Goal: Task Accomplishment & Management: Manage account settings

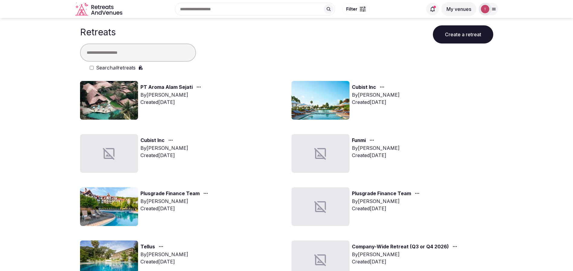
click at [115, 50] on input "text" at bounding box center [138, 53] width 116 height 18
type input "****"
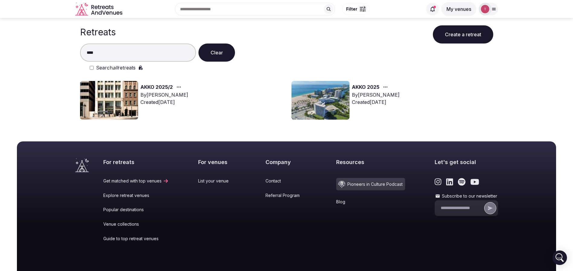
click at [107, 109] on img at bounding box center [109, 100] width 58 height 39
click at [118, 99] on img at bounding box center [109, 100] width 58 height 39
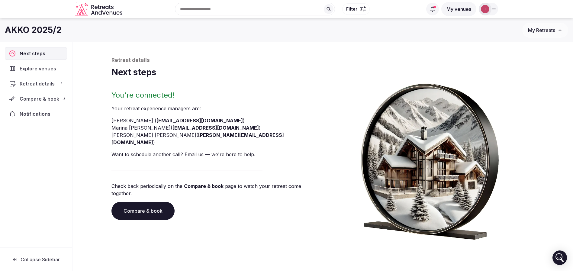
click at [128, 99] on h2 "You're connected!" at bounding box center [216, 95] width 209 height 10
click at [138, 203] on link "Compare & book" at bounding box center [143, 211] width 63 height 18
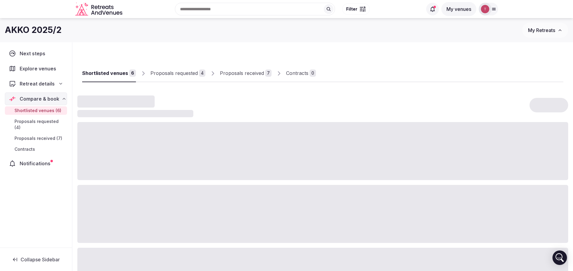
click at [248, 72] on div "Proposals received" at bounding box center [242, 73] width 44 height 7
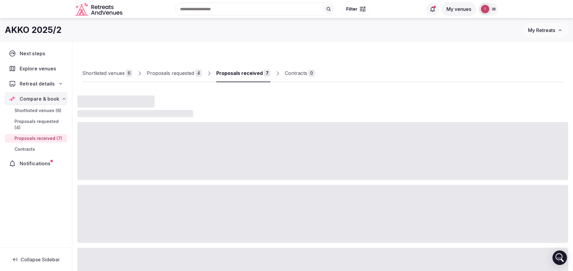
click at [248, 72] on div "Proposals received" at bounding box center [239, 73] width 47 height 7
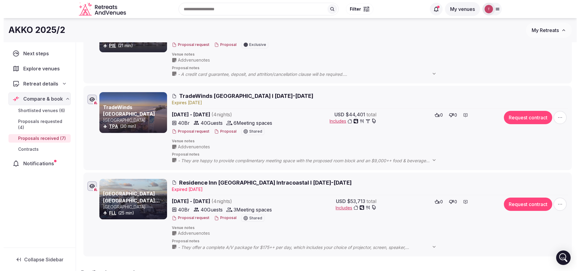
scroll to position [433, 0]
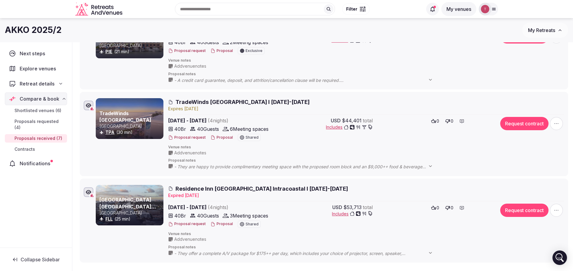
click at [523, 122] on button "Request contract" at bounding box center [525, 123] width 48 height 13
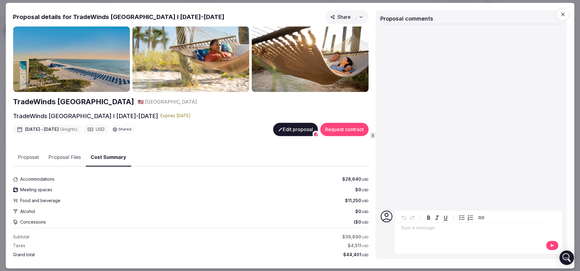
scroll to position [57, 0]
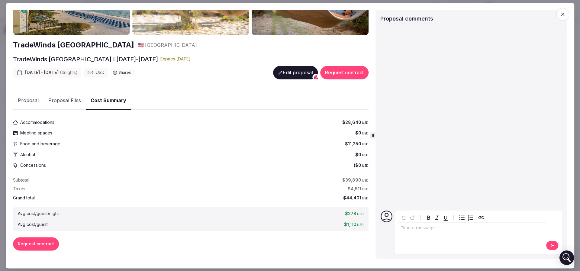
click at [41, 241] on button "Request contract" at bounding box center [36, 243] width 46 height 13
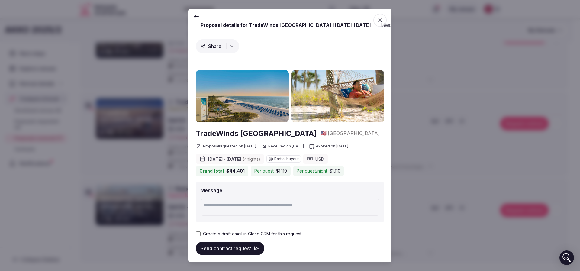
click at [199, 237] on div "Create a draft email in Close CRM for this request" at bounding box center [290, 234] width 189 height 6
click at [222, 247] on button "Send contract request" at bounding box center [230, 248] width 69 height 13
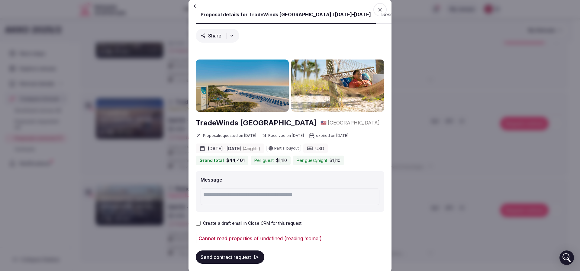
scroll to position [18, 0]
click at [251, 251] on button "Send contract request" at bounding box center [230, 257] width 69 height 13
drag, startPoint x: 461, startPoint y: 72, endPoint x: 450, endPoint y: 69, distance: 10.7
click at [461, 72] on div at bounding box center [290, 135] width 580 height 271
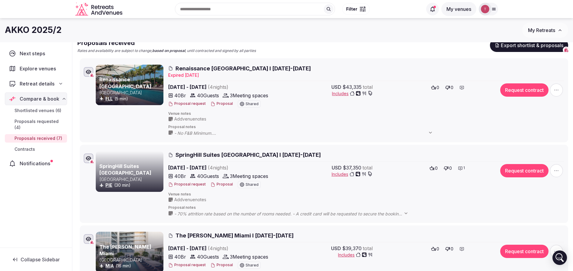
scroll to position [24, 0]
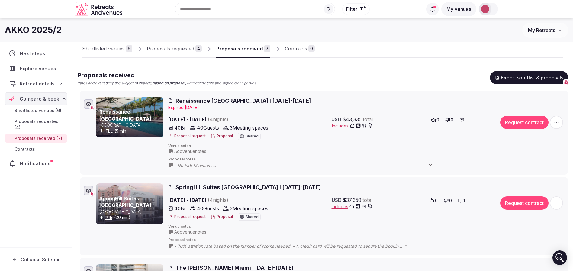
click at [416, 53] on div at bounding box center [439, 52] width 249 height 10
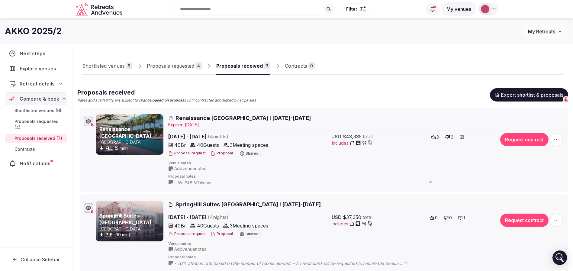
scroll to position [0, 0]
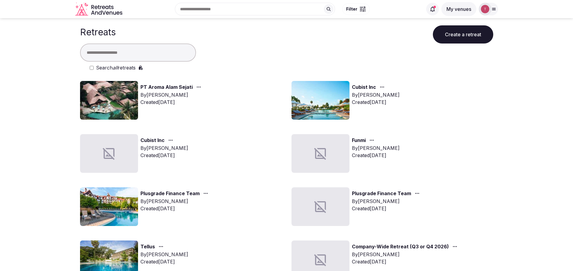
drag, startPoint x: 453, startPoint y: 100, endPoint x: 432, endPoint y: 92, distance: 22.6
click at [453, 100] on div "Cubist Inc By Thiago Martins Created Sep 8th, 2025" at bounding box center [393, 100] width 202 height 39
click at [136, 52] on input "text" at bounding box center [138, 53] width 116 height 18
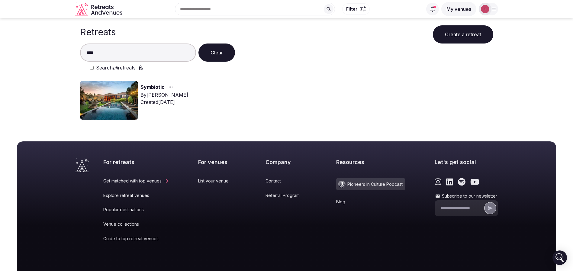
type input "****"
click at [124, 90] on img at bounding box center [109, 100] width 58 height 39
click at [125, 101] on img at bounding box center [109, 100] width 58 height 39
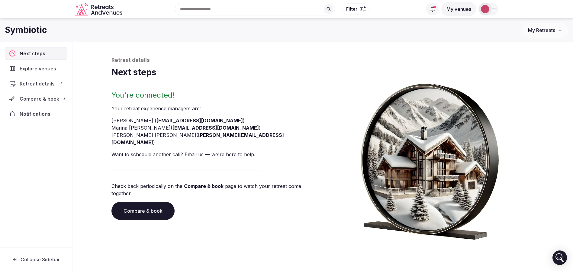
click at [120, 102] on div "You're connected! Your retreat experience manager s are : Thiago Martins ( thia…" at bounding box center [216, 165] width 209 height 150
click at [153, 202] on link "Compare & book" at bounding box center [143, 211] width 63 height 18
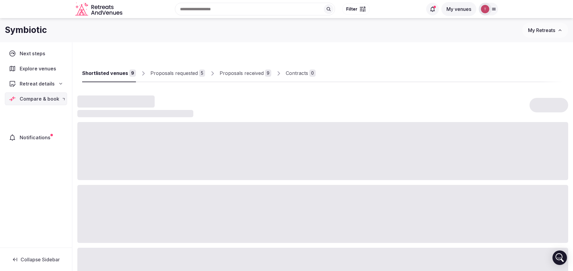
click at [153, 198] on div at bounding box center [322, 214] width 491 height 58
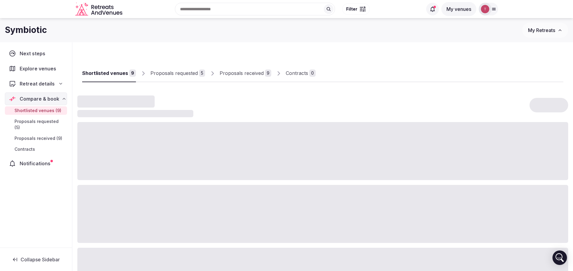
click at [249, 75] on div "Proposals received" at bounding box center [242, 73] width 44 height 7
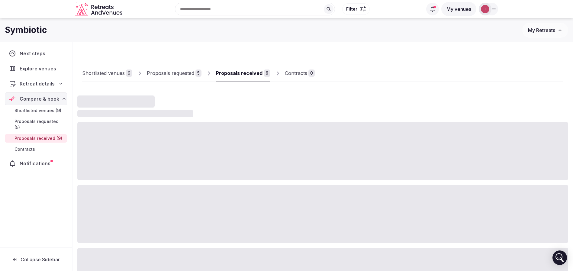
click at [168, 70] on div "Proposals requested" at bounding box center [170, 73] width 47 height 7
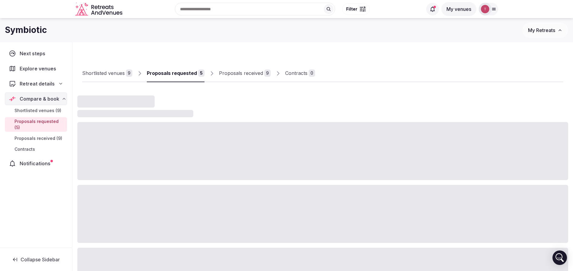
click at [168, 70] on div "Proposals requested" at bounding box center [172, 73] width 50 height 7
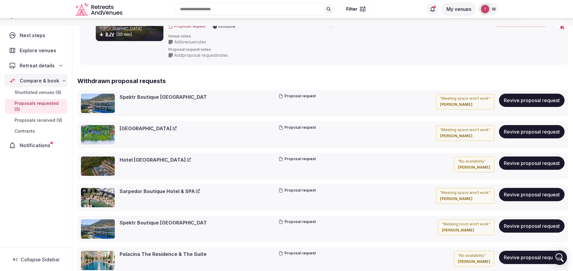
scroll to position [227, 0]
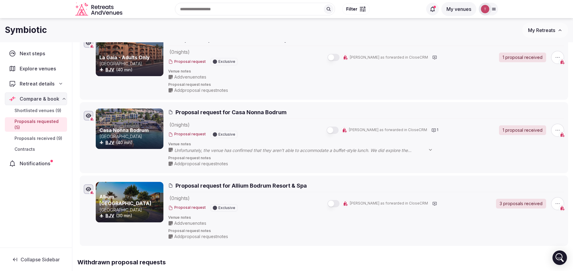
click at [391, 151] on span "Unfortunately, the venue has confirmed that they aren’t able to accommodate a b…" at bounding box center [306, 151] width 265 height 6
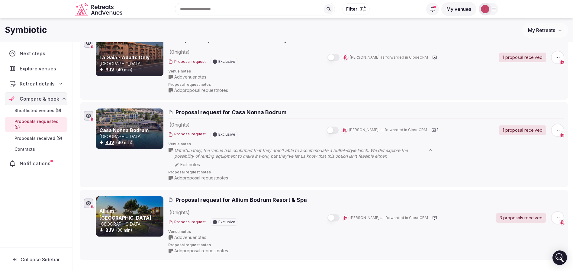
click at [449, 160] on div "Venue notes Unfortunately, the venue has confirmed that they aren’t able to acc…" at bounding box center [366, 155] width 396 height 26
click at [555, 128] on span "button" at bounding box center [557, 130] width 13 height 13
click at [537, 87] on button "Add proposal" at bounding box center [535, 83] width 69 height 10
click at [557, 128] on icon "button" at bounding box center [558, 130] width 6 height 6
click at [547, 96] on button "Withdraw proposal request" at bounding box center [535, 94] width 69 height 10
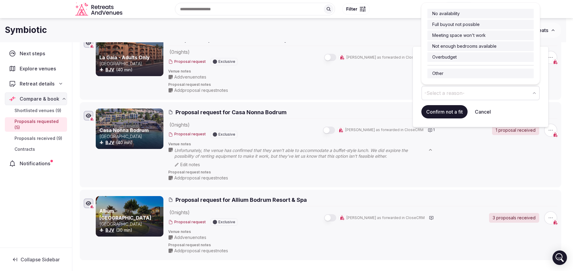
click at [511, 95] on button "-Select a reason-" at bounding box center [481, 93] width 118 height 15
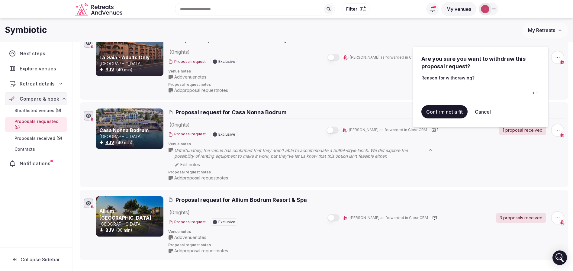
click at [462, 93] on input at bounding box center [476, 93] width 109 height 15
click at [488, 111] on button "Cancel" at bounding box center [483, 111] width 26 height 13
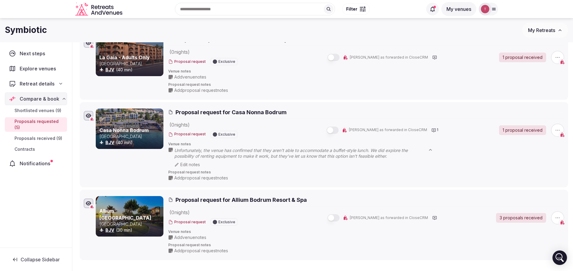
click at [226, 148] on span "Unfortunately, the venue has confirmed that they aren’t able to accommodate a b…" at bounding box center [306, 154] width 265 height 12
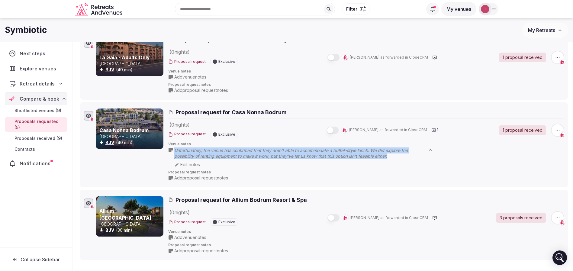
drag, startPoint x: 387, startPoint y: 155, endPoint x: 174, endPoint y: 150, distance: 212.3
click at [174, 150] on span "Unfortunately, the venue has confirmed that they aren’t able to accommodate a b…" at bounding box center [306, 154] width 265 height 12
copy span "Unfortunately, the venue has confirmed that they aren’t able to accommodate a b…"
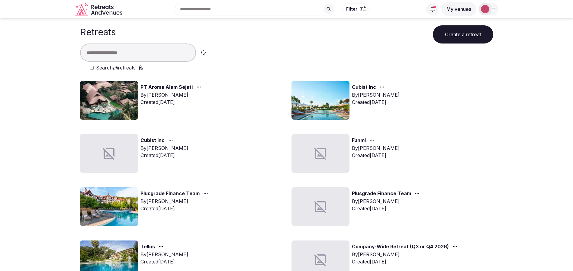
click at [117, 50] on input "text" at bounding box center [138, 53] width 116 height 18
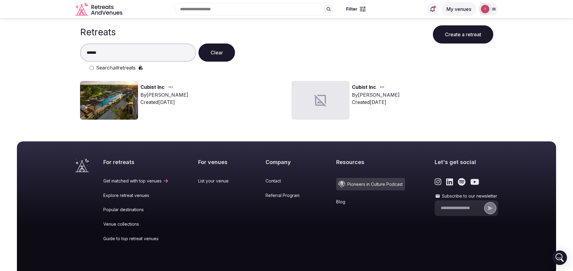
type input "******"
click at [112, 105] on img at bounding box center [109, 100] width 58 height 39
click at [116, 99] on img at bounding box center [109, 100] width 58 height 39
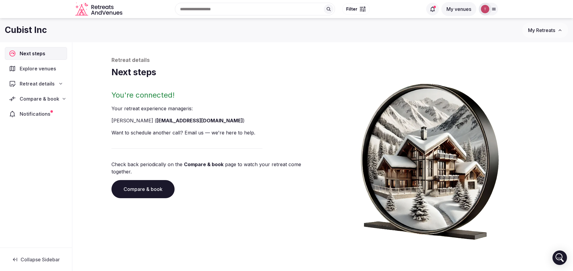
click at [63, 97] on icon at bounding box center [64, 98] width 5 height 5
click at [60, 84] on icon at bounding box center [61, 83] width 2 height 1
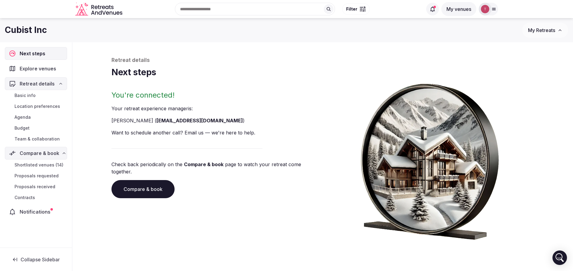
click at [46, 141] on span "Team & collaboration" at bounding box center [37, 139] width 45 height 6
click at [47, 140] on span "Team & collaboration" at bounding box center [37, 139] width 45 height 6
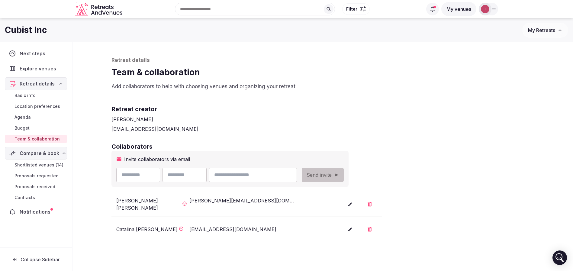
click at [43, 163] on span "Shortlisted venues (14)" at bounding box center [39, 165] width 49 height 6
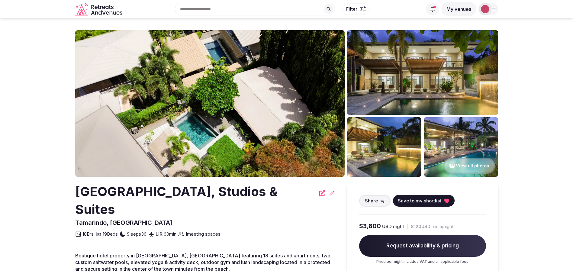
click at [188, 105] on img at bounding box center [210, 103] width 270 height 147
click at [236, 102] on img at bounding box center [210, 103] width 270 height 147
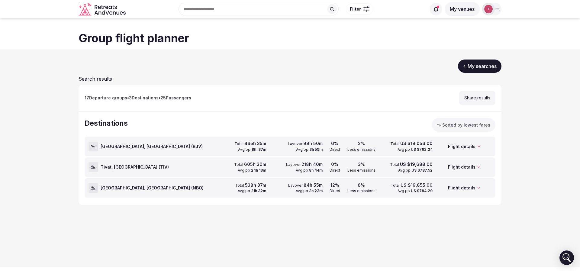
click at [45, 110] on section "My searches Search results 17 Departure group s • 3 Destination s • 25 Passenge…" at bounding box center [290, 132] width 580 height 166
click at [91, 146] on div at bounding box center [94, 147] width 10 height 10
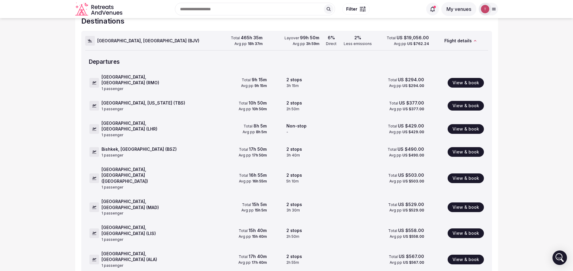
scroll to position [45, 0]
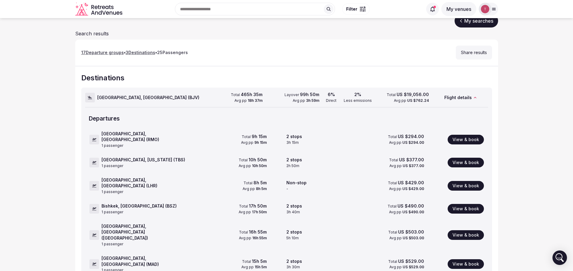
click at [90, 99] on icon at bounding box center [90, 97] width 4 height 5
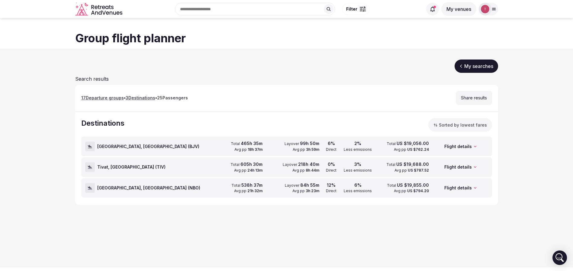
scroll to position [0, 0]
click at [94, 167] on icon at bounding box center [93, 167] width 4 height 3
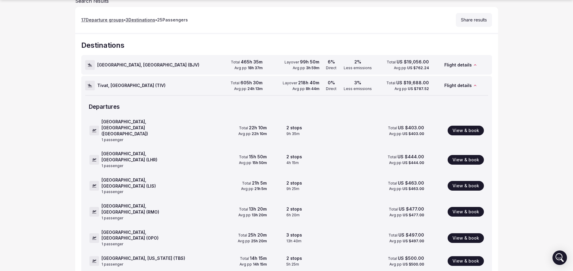
scroll to position [91, 0]
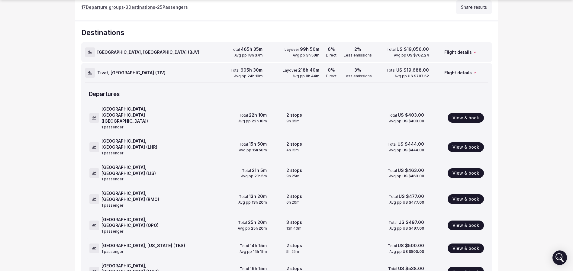
click at [89, 70] on div at bounding box center [90, 73] width 10 height 10
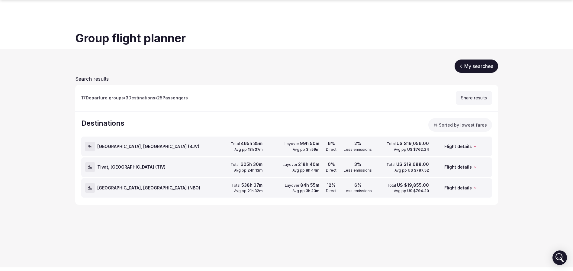
scroll to position [0, 0]
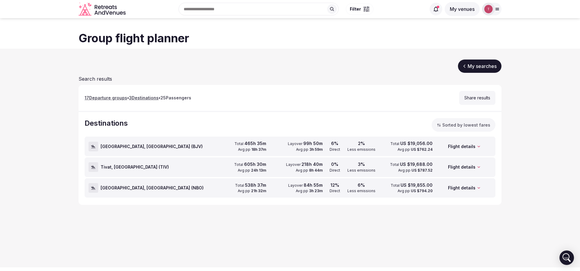
click at [89, 143] on div at bounding box center [94, 147] width 10 height 10
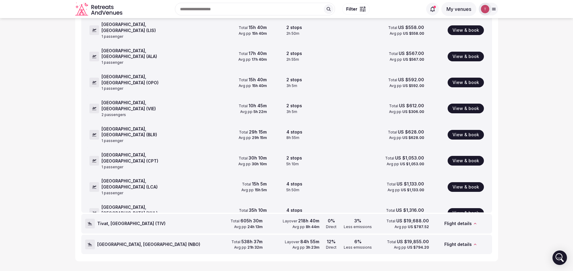
scroll to position [33, 0]
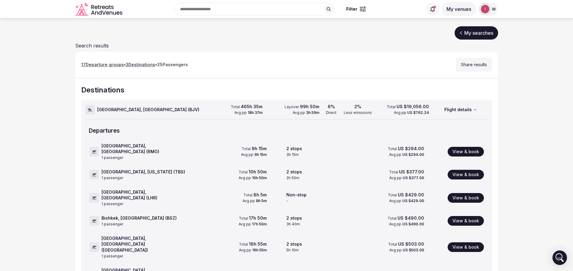
click at [91, 111] on icon at bounding box center [90, 109] width 4 height 5
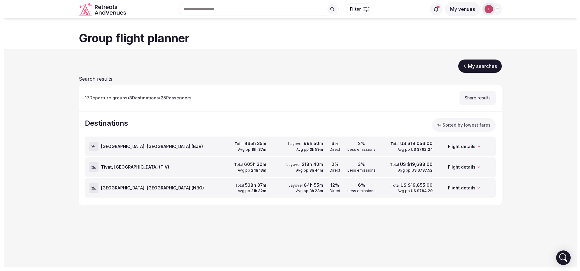
scroll to position [0, 0]
click at [478, 98] on button "Share results" at bounding box center [477, 98] width 36 height 14
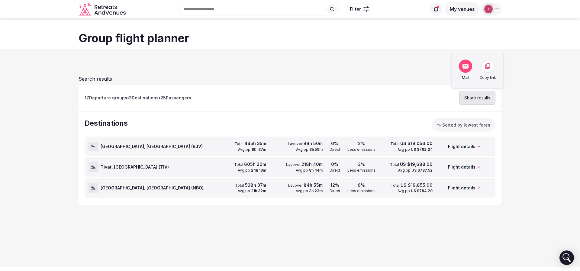
click at [488, 68] on icon at bounding box center [488, 66] width 7 height 7
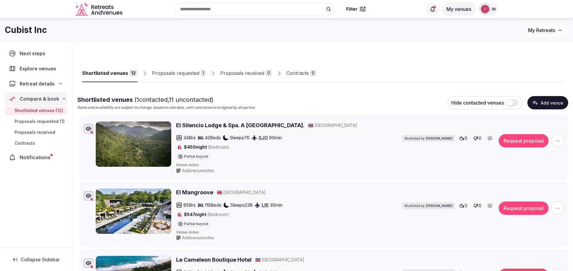
click at [57, 82] on div "Retreat details" at bounding box center [36, 83] width 54 height 7
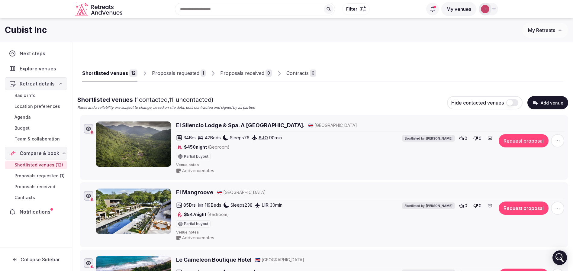
click at [41, 96] on link "Basic info" at bounding box center [36, 95] width 62 height 8
click at [31, 98] on span "Basic info" at bounding box center [25, 95] width 21 height 6
click at [39, 96] on link "Basic info" at bounding box center [36, 95] width 62 height 8
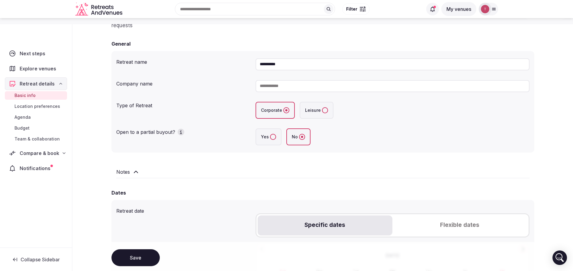
scroll to position [272, 0]
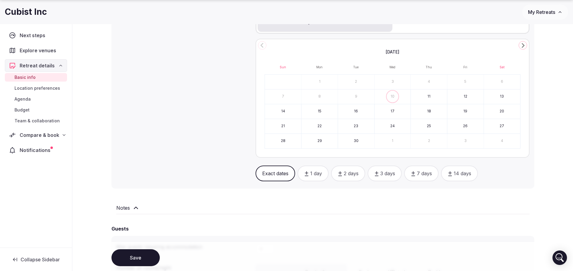
click at [524, 45] on icon "Go to the Next Month" at bounding box center [523, 45] width 7 height 7
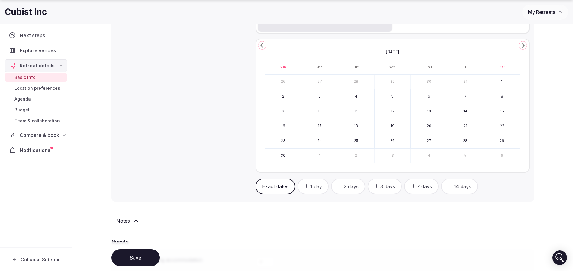
click at [524, 45] on icon "Go to the Next Month" at bounding box center [523, 45] width 7 height 7
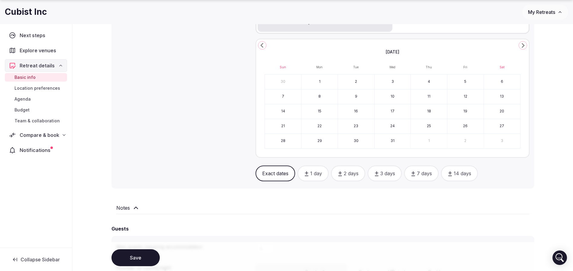
click at [524, 45] on icon "Go to the Next Month" at bounding box center [523, 45] width 7 height 7
click at [261, 44] on icon "Go to the Previous Month" at bounding box center [262, 45] width 7 height 7
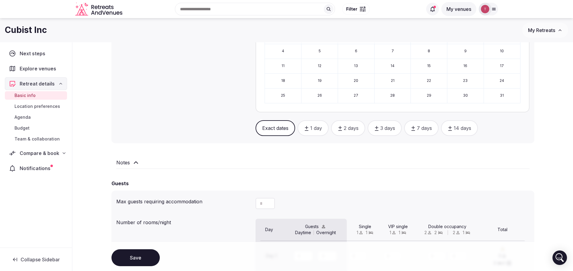
scroll to position [227, 0]
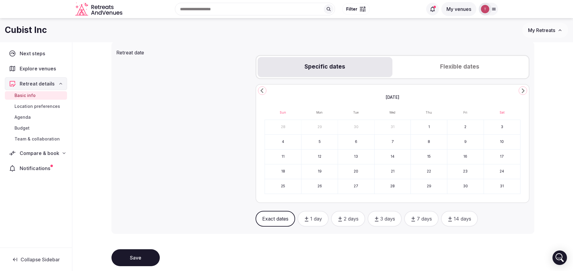
click at [323, 156] on button "12" at bounding box center [320, 157] width 36 height 15
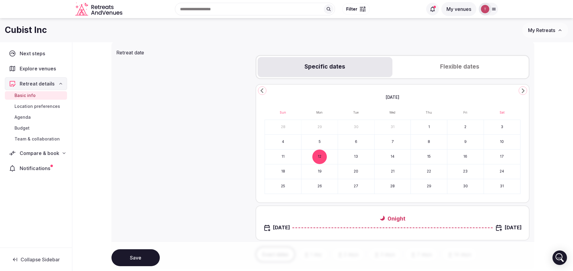
click at [493, 158] on button "17" at bounding box center [502, 157] width 36 height 15
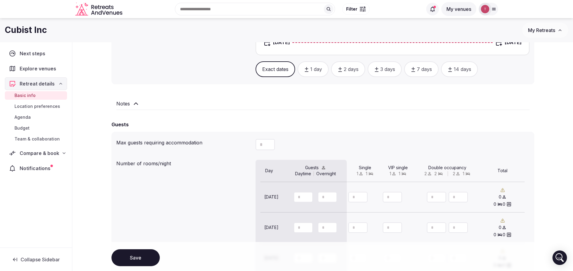
scroll to position [408, 0]
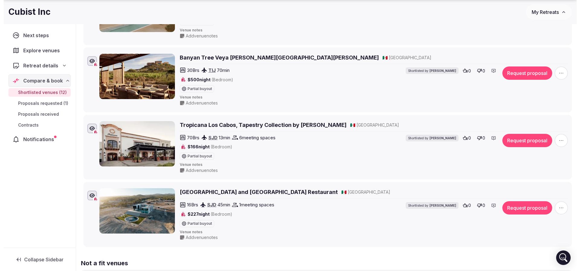
scroll to position [680, 0]
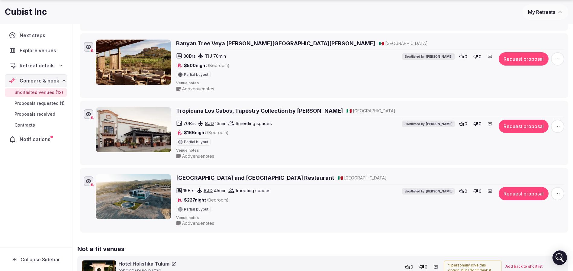
click at [531, 59] on button "Request proposal" at bounding box center [524, 58] width 50 height 13
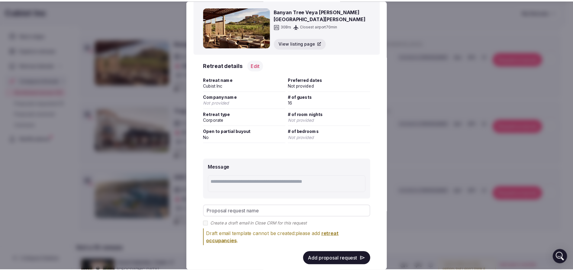
scroll to position [32, 0]
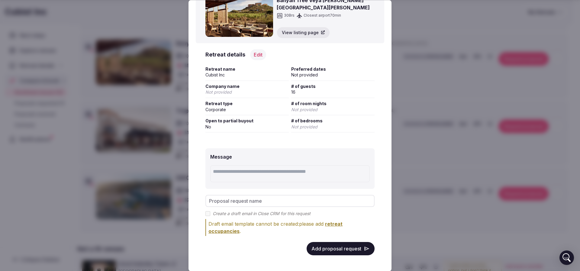
click at [329, 248] on button "Add proposal request" at bounding box center [341, 248] width 68 height 13
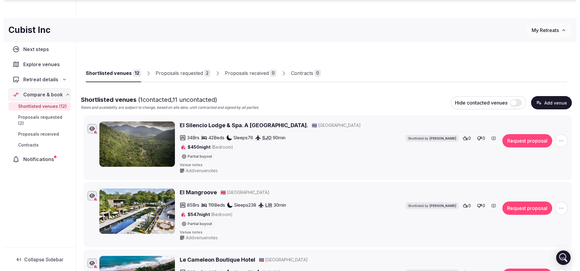
scroll to position [521, 0]
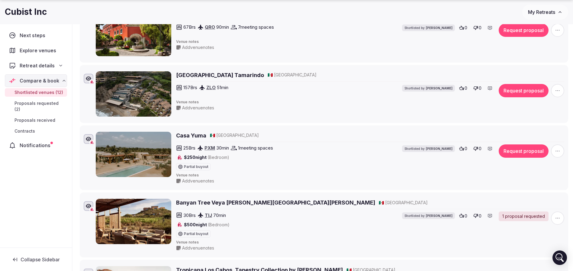
click at [557, 150] on icon "button" at bounding box center [558, 151] width 6 height 6
click at [432, 102] on span "Venue notes" at bounding box center [370, 102] width 388 height 5
click at [523, 148] on button "Request proposal" at bounding box center [524, 150] width 50 height 13
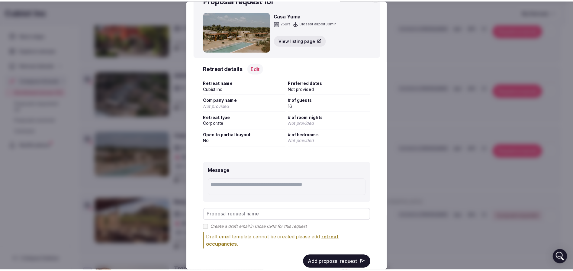
scroll to position [32, 0]
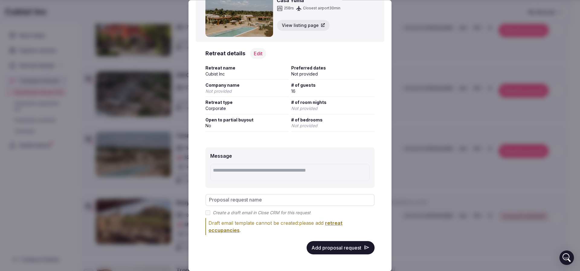
click at [333, 248] on button "Add proposal request" at bounding box center [341, 247] width 68 height 13
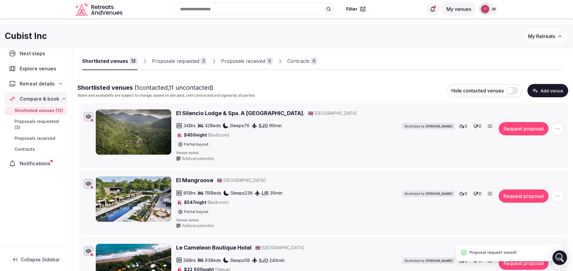
scroll to position [0, 0]
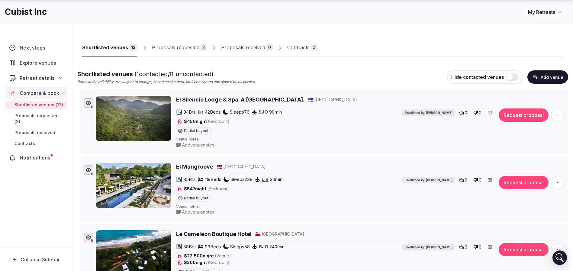
scroll to position [45, 0]
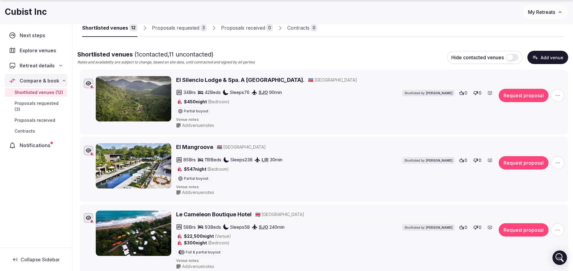
click at [195, 32] on link "Proposals requested 3" at bounding box center [179, 28] width 55 height 18
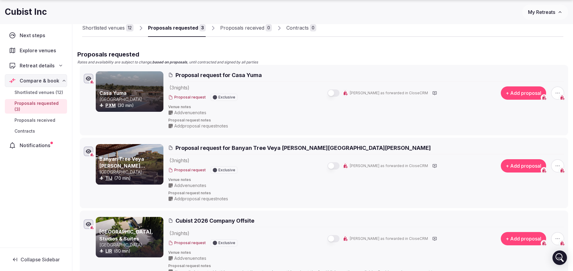
click at [102, 28] on div "Shortlisted venues" at bounding box center [103, 27] width 43 height 7
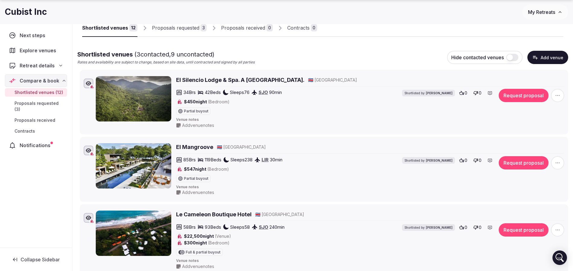
click at [182, 28] on div "Proposals requested" at bounding box center [175, 27] width 47 height 7
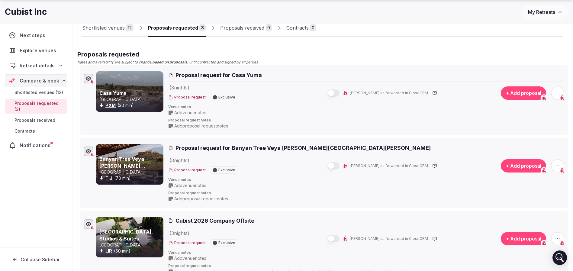
click at [248, 28] on div "Proposals received" at bounding box center [242, 27] width 44 height 7
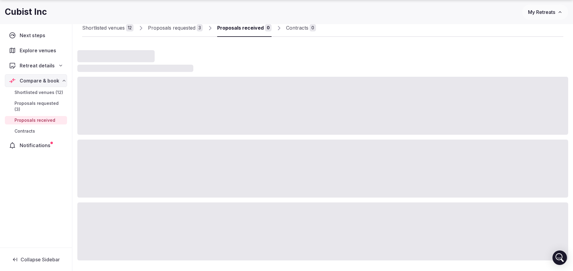
scroll to position [21, 0]
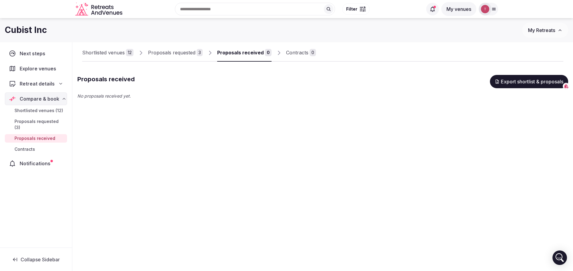
click at [306, 54] on div "Contracts" at bounding box center [297, 52] width 22 height 7
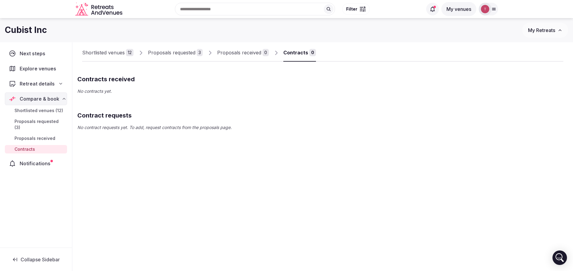
click at [114, 54] on div "Shortlisted venues" at bounding box center [103, 52] width 43 height 7
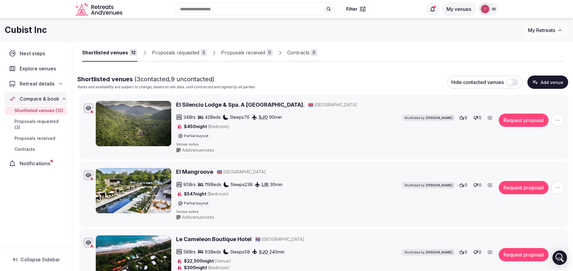
click at [198, 53] on div "Proposals requested 3" at bounding box center [179, 52] width 55 height 7
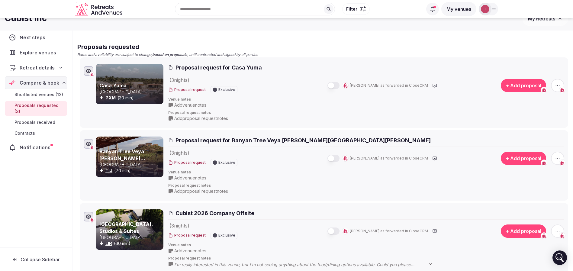
scroll to position [21, 0]
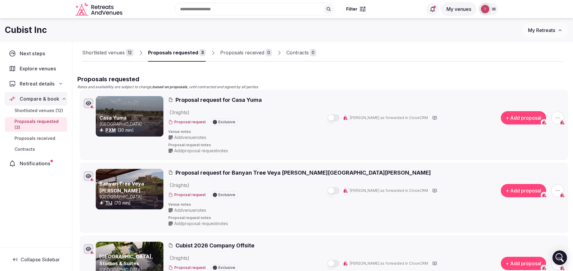
click at [254, 54] on div "Proposals received" at bounding box center [242, 52] width 44 height 7
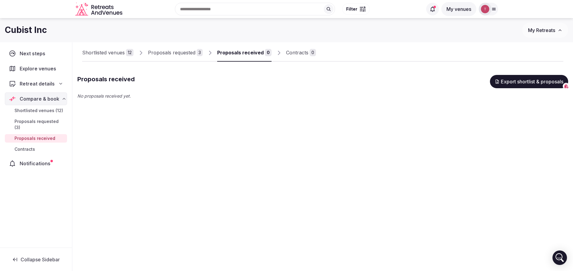
click at [209, 112] on div "Shortlisted venues 12 Proposals requested 3 Proposals received 0 Contracts 0 Pr…" at bounding box center [323, 94] width 501 height 145
click at [187, 52] on div "Proposals requested" at bounding box center [171, 52] width 47 height 7
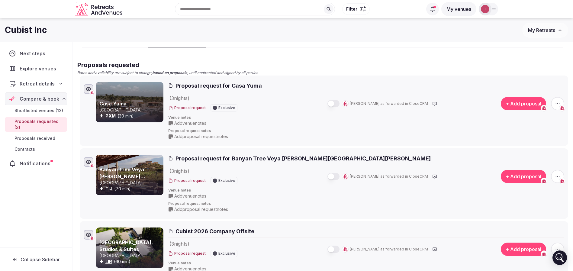
scroll to position [21, 0]
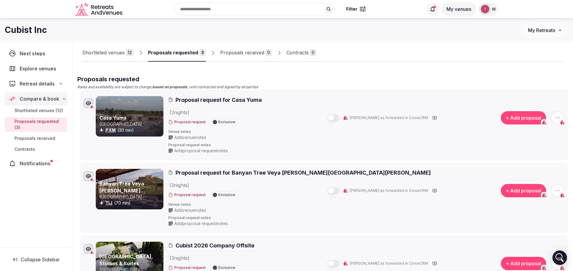
click at [558, 119] on icon "button" at bounding box center [558, 118] width 6 height 6
click at [532, 83] on button "Withdraw proposal request" at bounding box center [535, 81] width 69 height 10
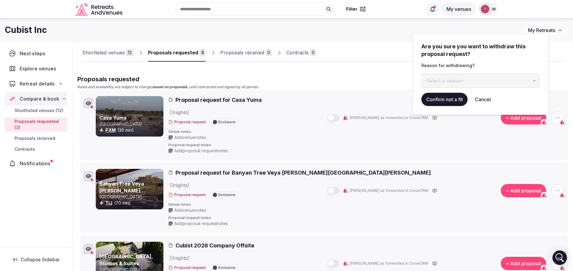
click at [505, 77] on button "-Select a reason-" at bounding box center [481, 80] width 118 height 15
click at [457, 98] on button "Confirm not a fit" at bounding box center [445, 99] width 46 height 13
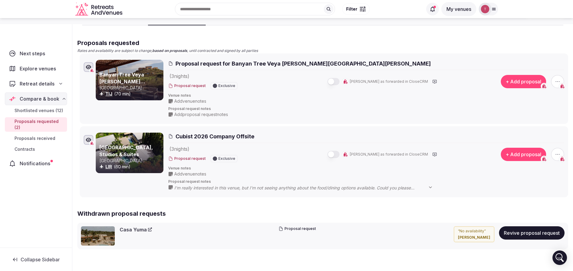
scroll to position [122, 0]
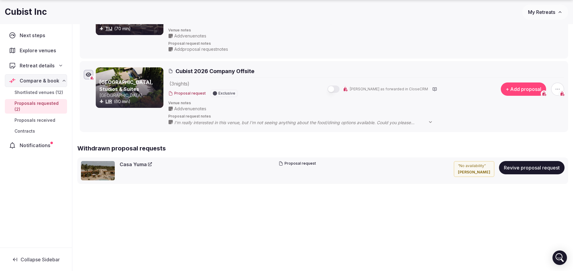
click at [528, 171] on button "Revive proposal request" at bounding box center [532, 167] width 66 height 13
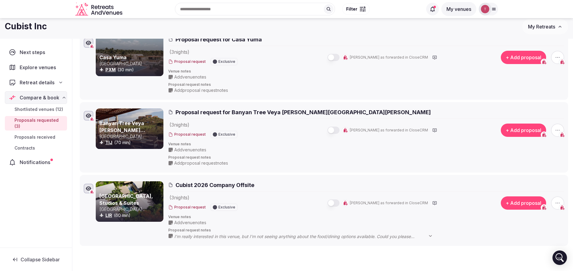
scroll to position [0, 0]
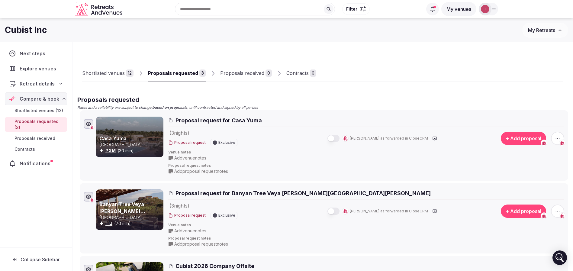
click at [118, 73] on div "Shortlisted venues" at bounding box center [103, 73] width 43 height 7
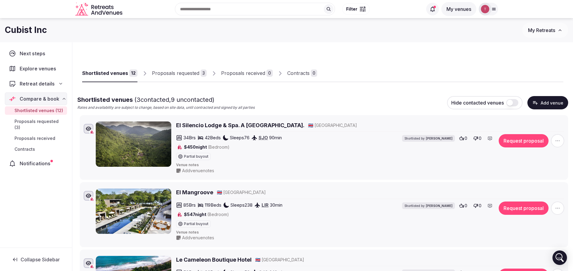
click at [560, 141] on icon "button" at bounding box center [558, 141] width 6 height 6
click at [544, 106] on button "Mark as not a fit" at bounding box center [542, 104] width 50 height 10
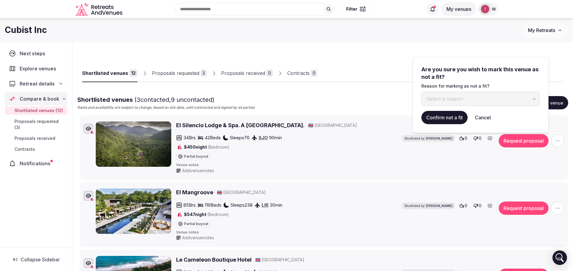
click at [481, 101] on button "-Select a reason-" at bounding box center [481, 99] width 118 height 15
click at [445, 97] on input at bounding box center [476, 99] width 109 height 15
type input "**********"
click at [435, 118] on button "Confirm not a fit" at bounding box center [445, 117] width 46 height 13
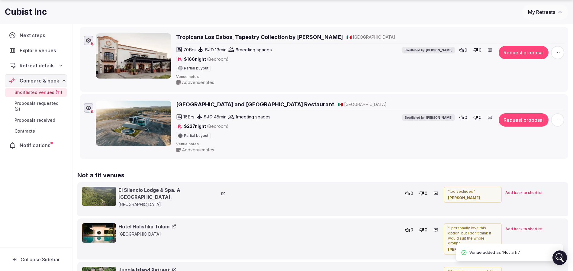
scroll to position [790, 0]
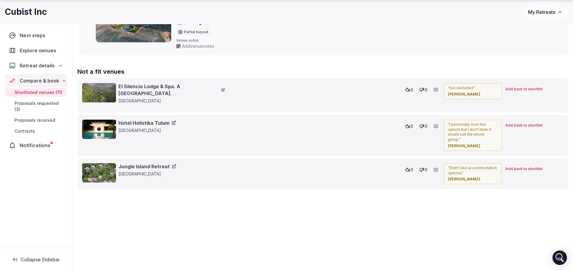
click at [527, 88] on span "Add back to shortlist" at bounding box center [524, 89] width 37 height 5
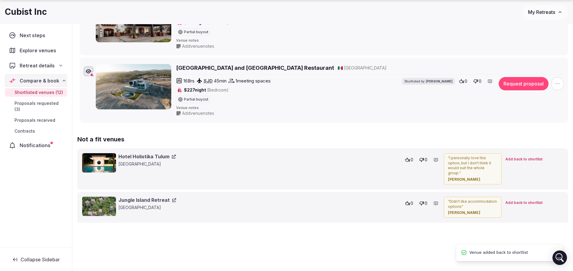
scroll to position [793, 0]
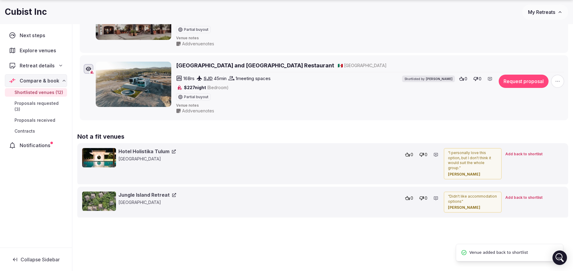
click at [526, 90] on div "16 Brs SJD 45 min 1 meeting spaces $227 night (Bedroom) Partial buyout Shortlis…" at bounding box center [370, 88] width 388 height 26
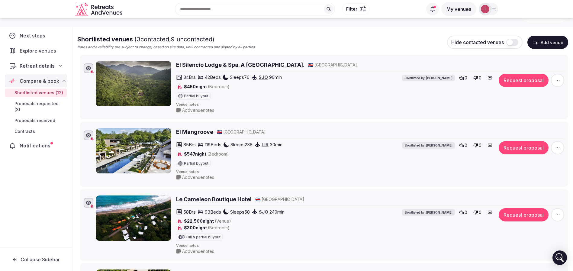
scroll to position [0, 0]
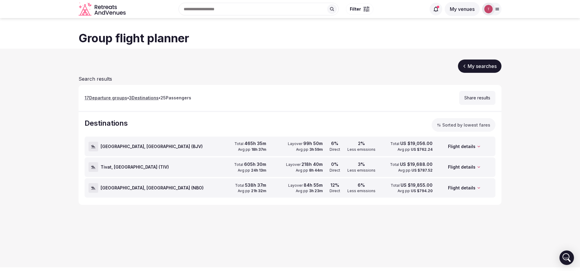
click at [479, 63] on link "My searches" at bounding box center [480, 66] width 44 height 13
